Goal: Task Accomplishment & Management: Complete application form

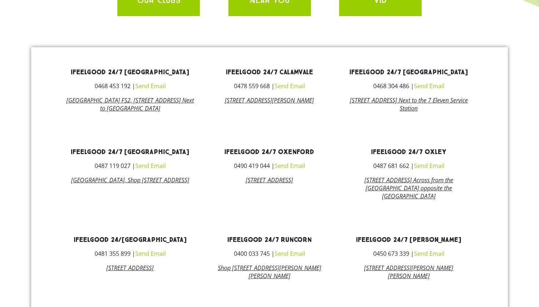
scroll to position [410, 0]
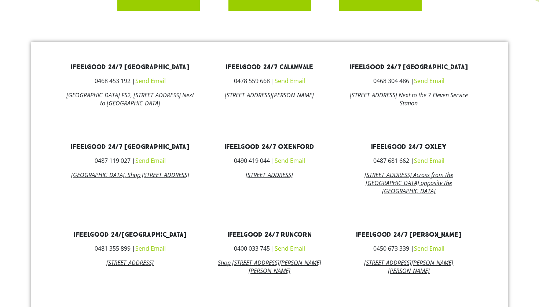
click at [398, 107] on link "135 Orange Grove Road, Coopers Plains QLD 4108 Next to the 7 Eleven Service Sta…" at bounding box center [409, 99] width 118 height 16
click at [402, 107] on link "135 Orange Grove Road, Coopers Plains QLD 4108 Next to the 7 Eleven Service Sta…" at bounding box center [409, 99] width 118 height 16
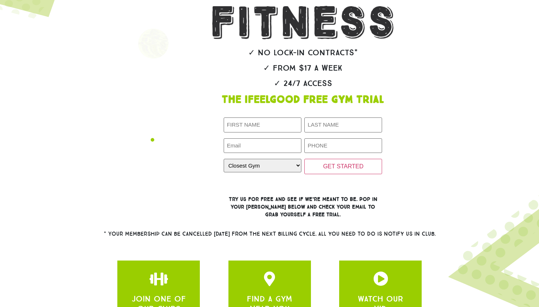
scroll to position [96, 0]
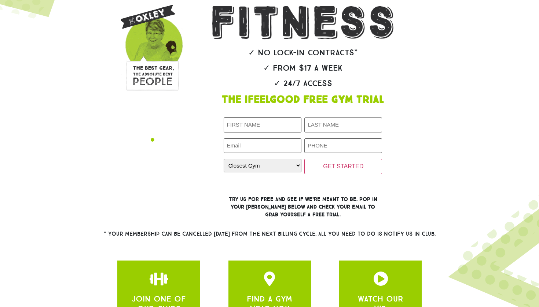
click at [262, 133] on input "First Name (Required)" at bounding box center [263, 125] width 78 height 15
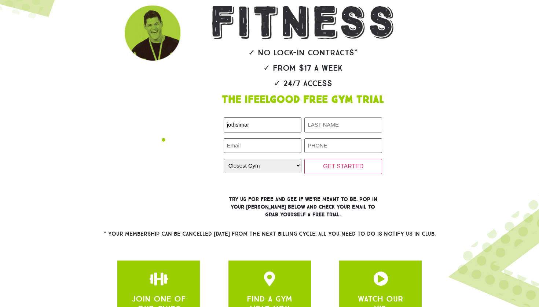
type input "jothsimar"
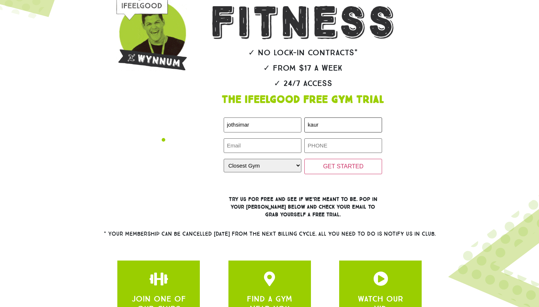
type input "kaur"
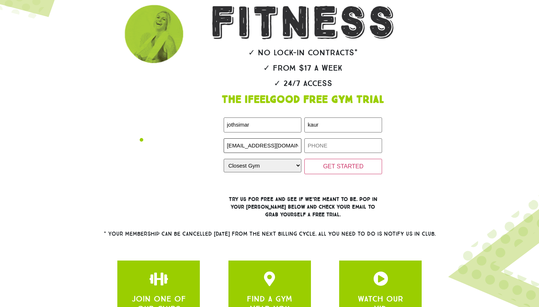
type input "[EMAIL_ADDRESS][DOMAIN_NAME]"
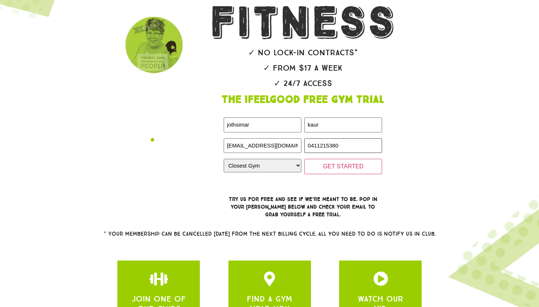
type input "0411215380"
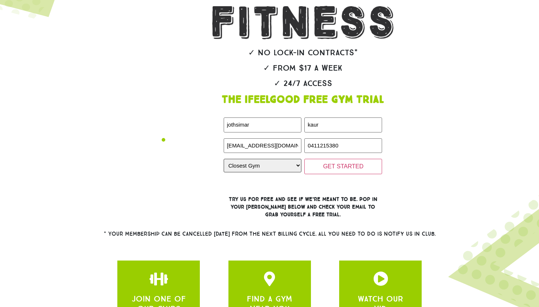
select select "[GEOGRAPHIC_DATA]"
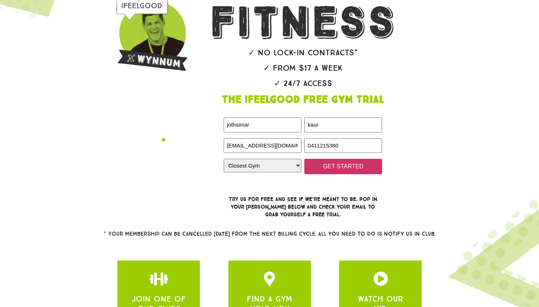
click at [321, 174] on input "GET STARTED" at bounding box center [343, 166] width 78 height 15
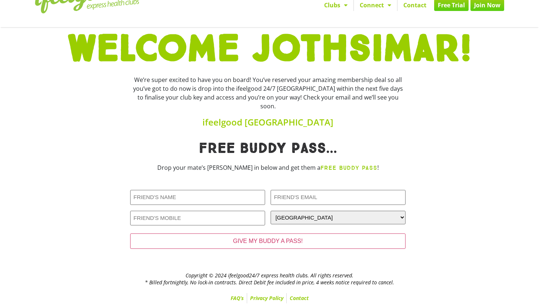
scroll to position [34, 0]
click at [335, 166] on strong "FREE BUDDY PASS" at bounding box center [348, 168] width 57 height 7
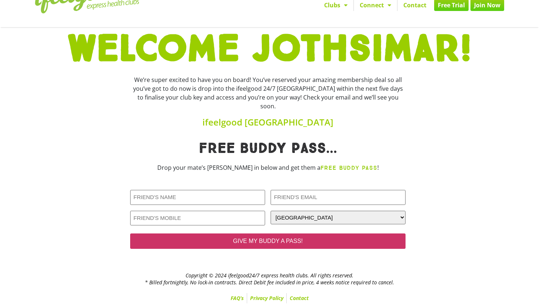
click at [290, 243] on input "GIVE MY BUDDY A PASS!" at bounding box center [267, 241] width 275 height 15
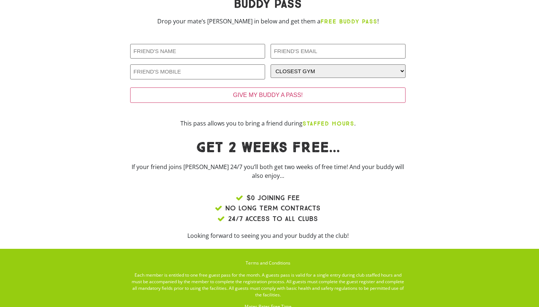
scroll to position [64, 0]
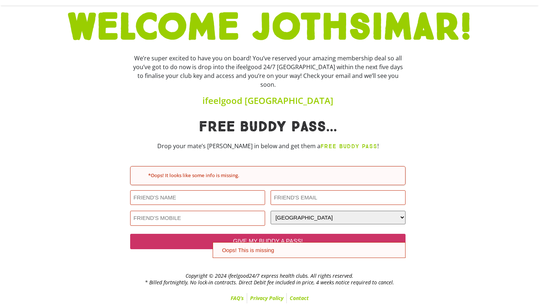
scroll to position [56, 0]
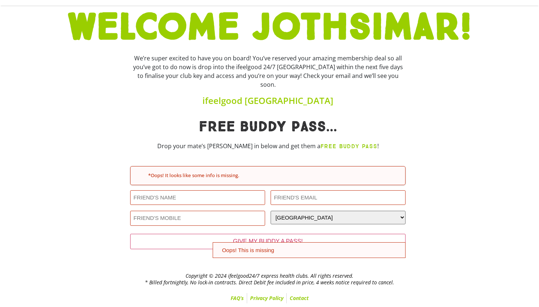
click at [277, 224] on div "Closest Gym (Required) CLOSEST GYM Alexandra Hills Calamvale Coopers Plains Mid…" at bounding box center [337, 218] width 135 height 15
click at [269, 97] on h4 "ifeelgood Coopers Plains" at bounding box center [267, 100] width 275 height 9
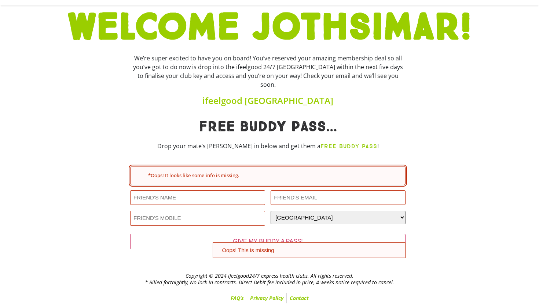
click at [216, 180] on div "*Oops! It looks like some info is missing." at bounding box center [267, 175] width 275 height 19
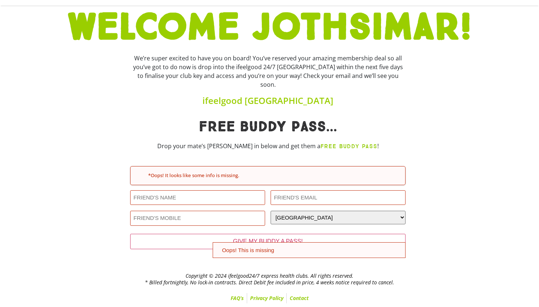
click at [292, 220] on div "Closest Gym (Required) CLOSEST GYM Alexandra Hills Calamvale Coopers Plains Mid…" at bounding box center [337, 218] width 135 height 15
click at [180, 255] on div "GIVE MY BUDDY A PASS!" at bounding box center [267, 243] width 275 height 30
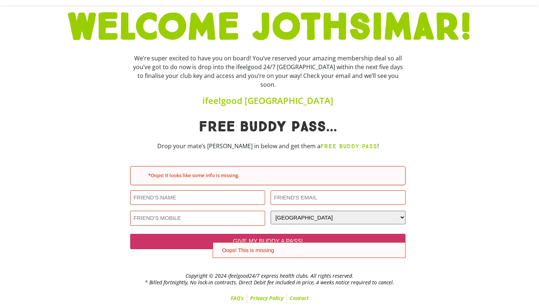
click at [175, 246] on input "GIVE MY BUDDY A PASS!" at bounding box center [267, 241] width 275 height 15
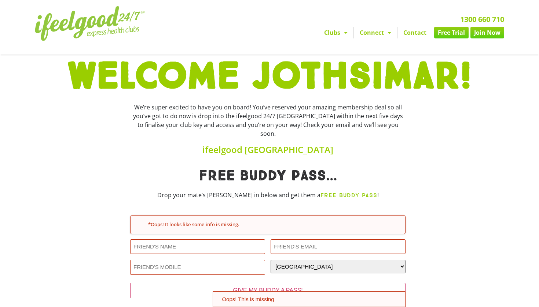
click at [221, 81] on h1 "WELCOME jothsimar!" at bounding box center [269, 76] width 469 height 37
click at [485, 38] on link "Join Now" at bounding box center [487, 33] width 34 height 12
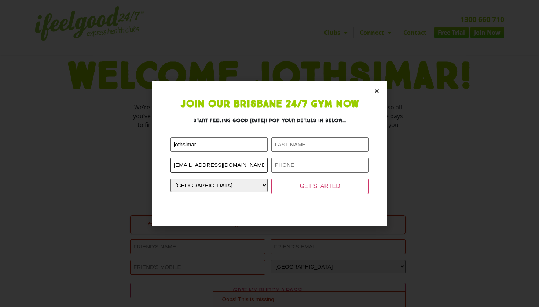
type input "jothsimar.kaur@gmail.com"
type input "kaur"
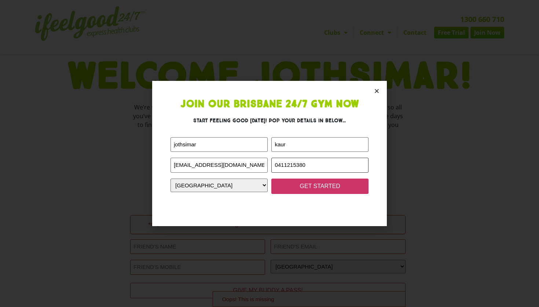
type input "0411215380"
click at [306, 189] on input "GET STARTED" at bounding box center [319, 186] width 97 height 15
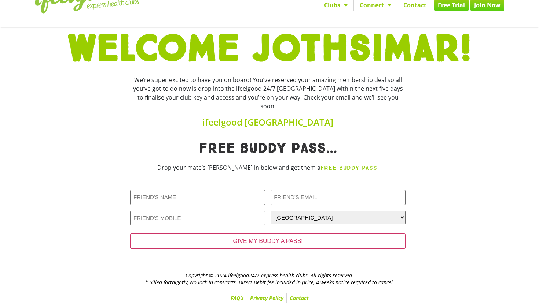
scroll to position [34, 0]
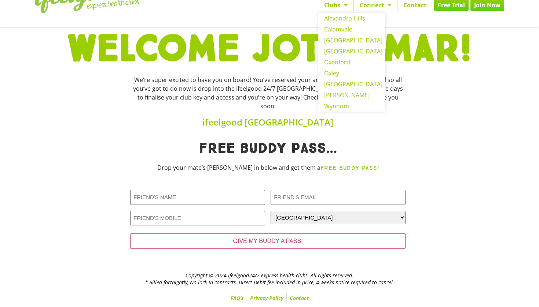
click at [344, 4] on span "Menu" at bounding box center [343, 5] width 7 height 13
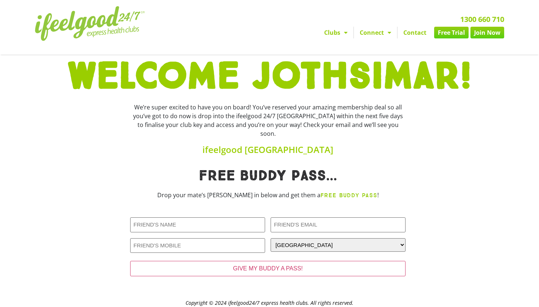
click at [345, 39] on span "Menu" at bounding box center [343, 32] width 7 height 13
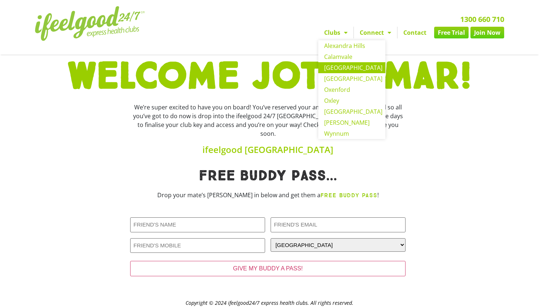
click at [337, 73] on link "[GEOGRAPHIC_DATA]" at bounding box center [351, 67] width 67 height 11
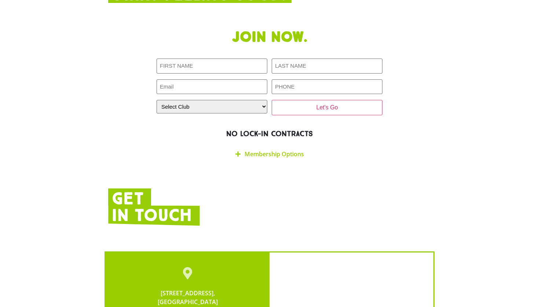
scroll to position [1282, 0]
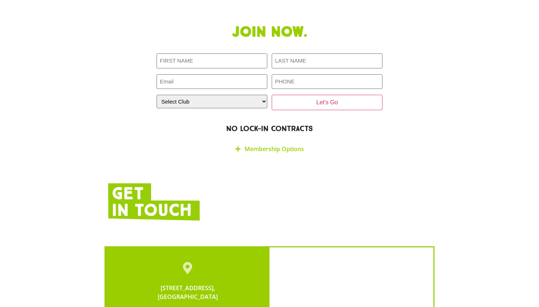
click at [280, 146] on link "Membership Options" at bounding box center [273, 149] width 59 height 8
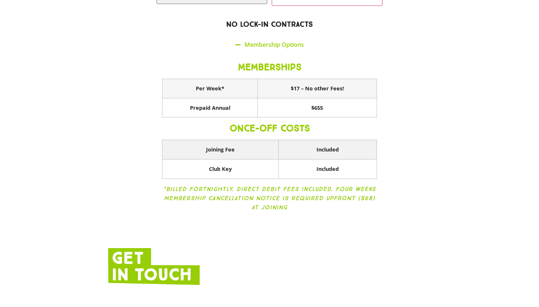
scroll to position [1386, 0]
